Goal: Task Accomplishment & Management: Use online tool/utility

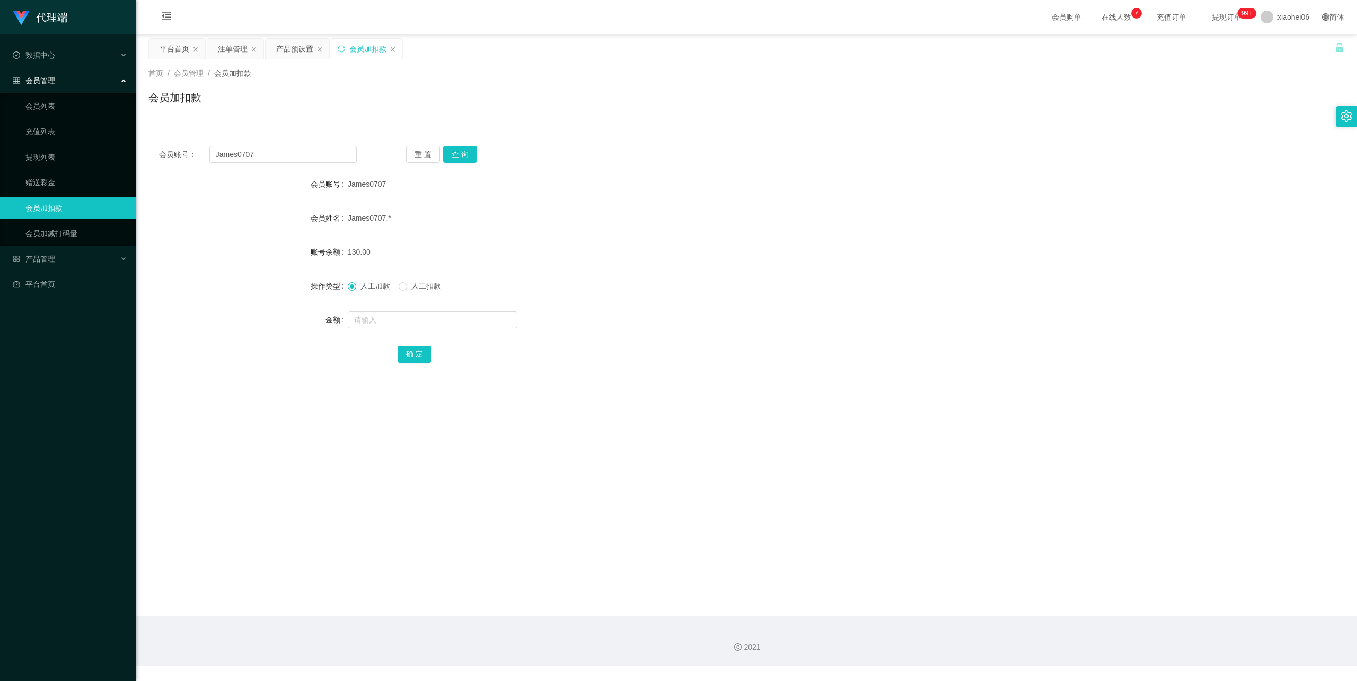
click at [423, 285] on span "人工扣款" at bounding box center [426, 286] width 38 height 8
click at [426, 317] on input "text" at bounding box center [433, 319] width 170 height 17
type input "130"
click at [414, 353] on button "确 定" at bounding box center [415, 354] width 34 height 17
click at [687, 259] on div "0.00" at bounding box center [697, 251] width 698 height 21
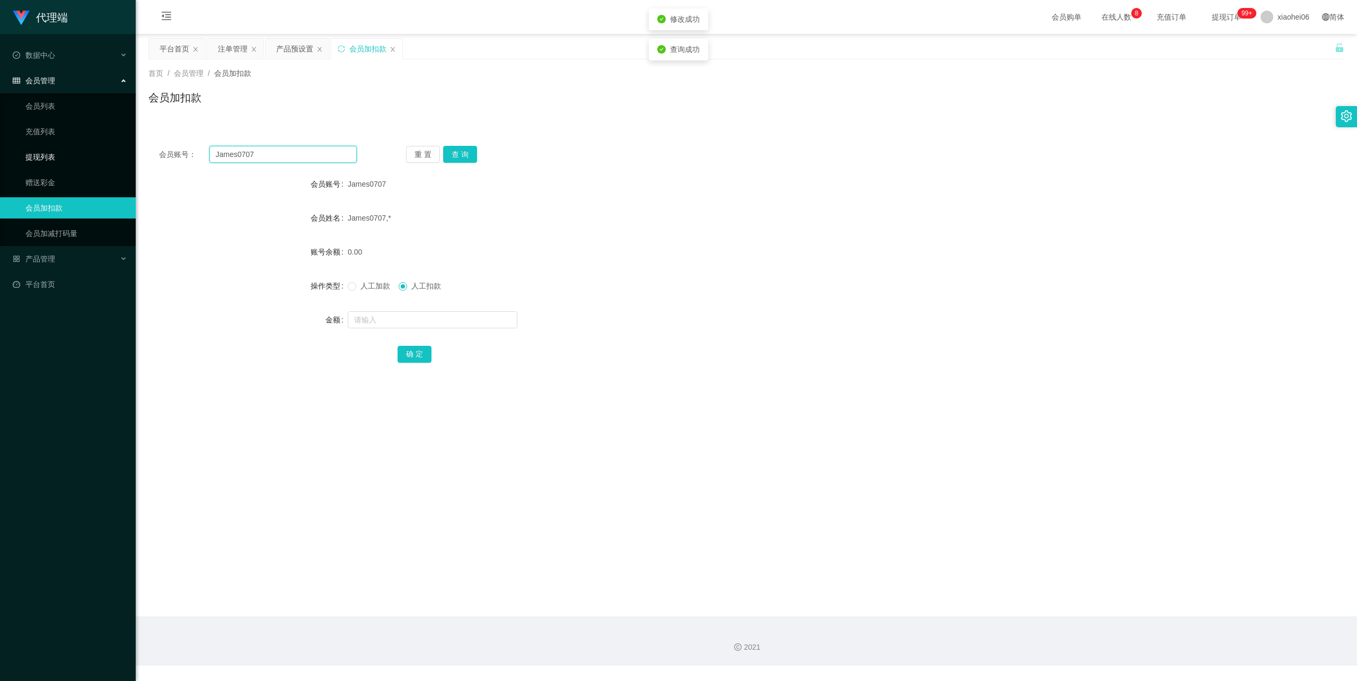
drag, startPoint x: 297, startPoint y: 153, endPoint x: 77, endPoint y: 157, distance: 220.6
click at [41, 153] on section "代理端 数据中心 会员管理 会员列表 充值列表 提现列表 赠送彩金 会员加扣款 会员加减打码量 产品管理 开奖记录 注单管理 产品列表 即时注单 产品预设置 …" at bounding box center [678, 332] width 1357 height 665
paste input "NancyKuah"
type input "NancyKuah"
click at [459, 156] on button "查 询" at bounding box center [460, 154] width 34 height 17
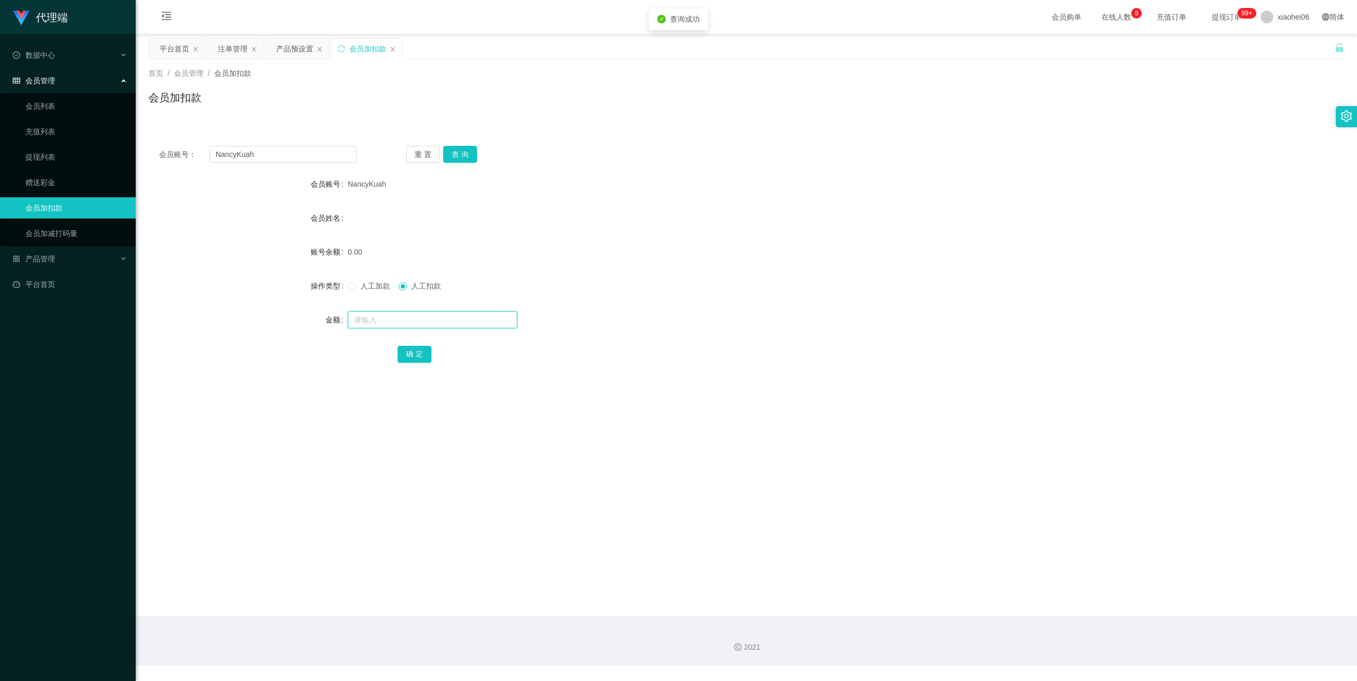
click at [379, 321] on input "text" at bounding box center [433, 319] width 170 height 17
drag, startPoint x: 909, startPoint y: 212, endPoint x: 928, endPoint y: 201, distance: 21.8
click at [916, 208] on div "会员姓名" at bounding box center [746, 217] width 1196 height 21
